Goal: Task Accomplishment & Management: Manage account settings

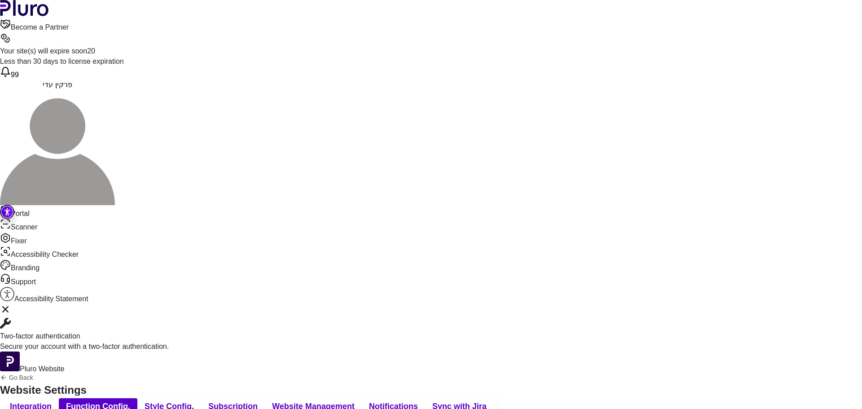
scroll to position [90, 0]
drag, startPoint x: 271, startPoint y: 244, endPoint x: 495, endPoint y: 245, distance: 223.9
